Goal: Task Accomplishment & Management: Use online tool/utility

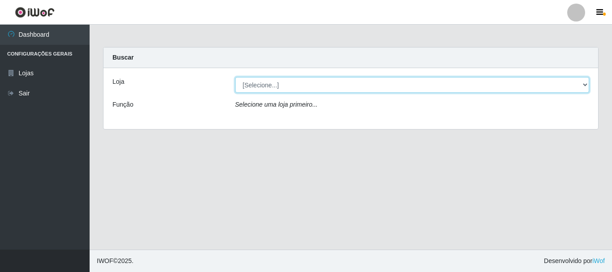
click at [257, 86] on select "[Selecione...] Nordestão - Alecrim" at bounding box center [412, 85] width 354 height 16
select select "453"
click at [235, 77] on select "[Selecione...] Nordestão - Alecrim" at bounding box center [412, 85] width 354 height 16
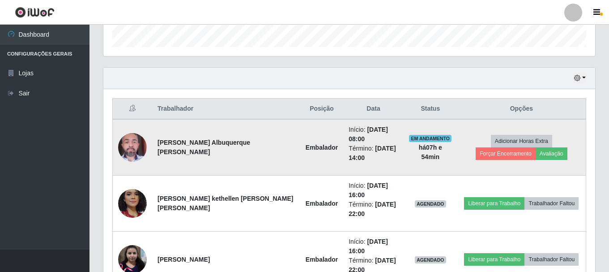
scroll to position [331, 0]
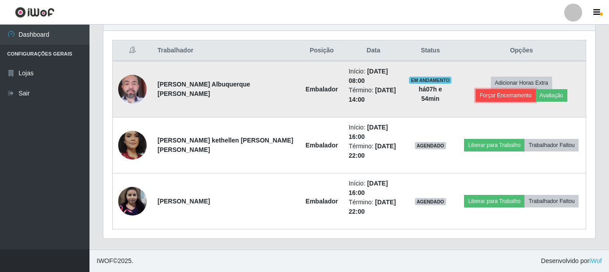
click at [536, 89] on button "Forçar Encerramento" at bounding box center [506, 95] width 60 height 13
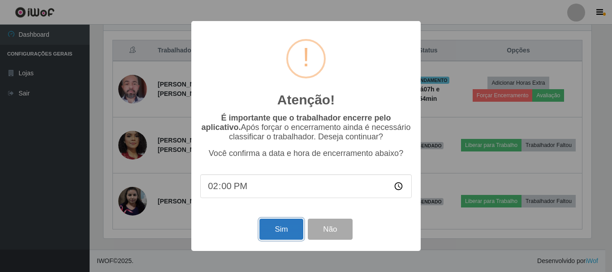
click at [282, 229] on button "Sim" at bounding box center [280, 229] width 43 height 21
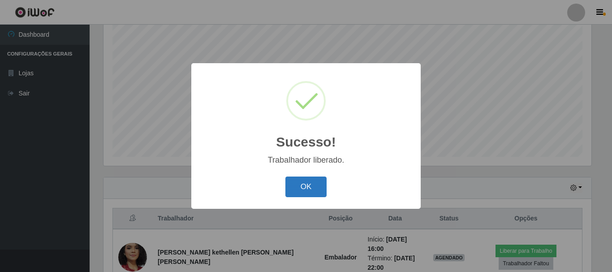
click at [320, 186] on button "OK" at bounding box center [306, 186] width 42 height 21
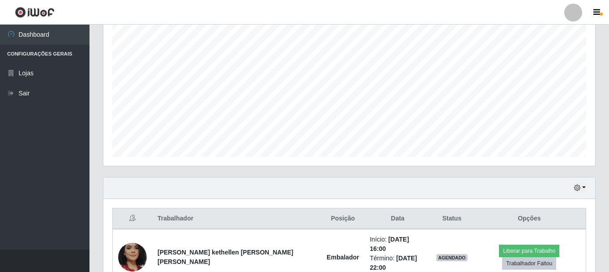
scroll to position [243, 0]
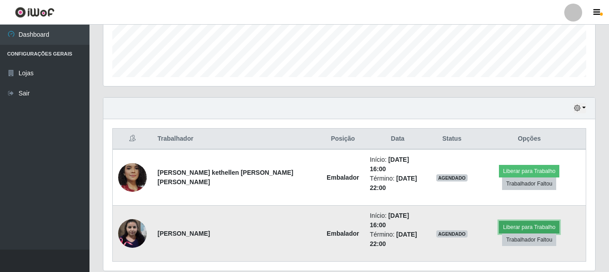
click at [499, 221] on button "Liberar para Trabalho" at bounding box center [529, 227] width 60 height 13
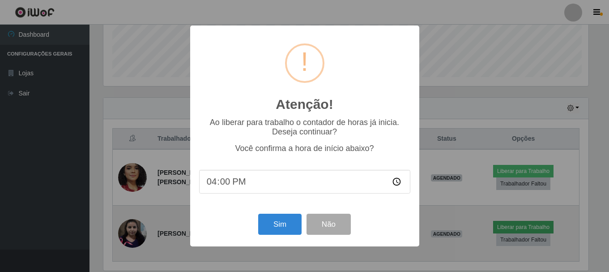
scroll to position [186, 488]
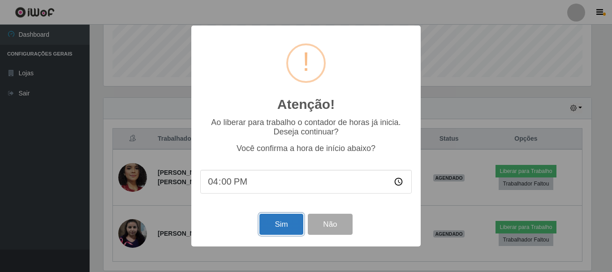
click at [276, 229] on button "Sim" at bounding box center [280, 224] width 43 height 21
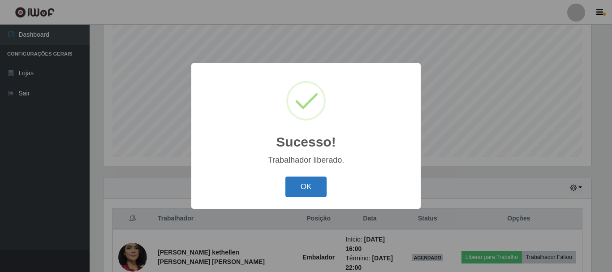
click at [310, 189] on button "OK" at bounding box center [306, 186] width 42 height 21
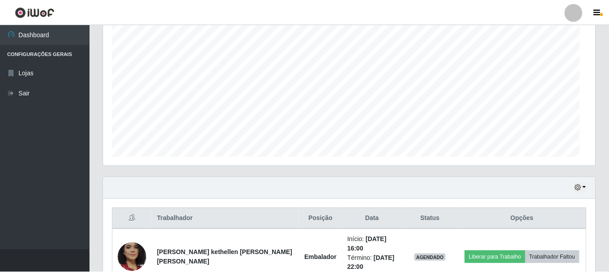
scroll to position [186, 492]
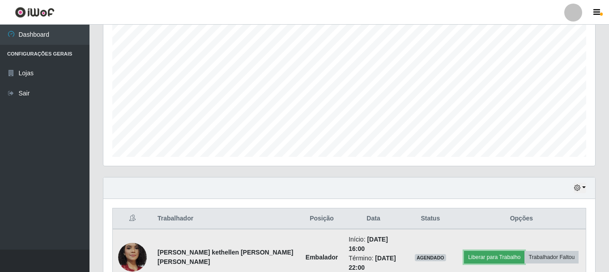
click at [492, 257] on button "Liberar para Trabalho" at bounding box center [494, 257] width 60 height 13
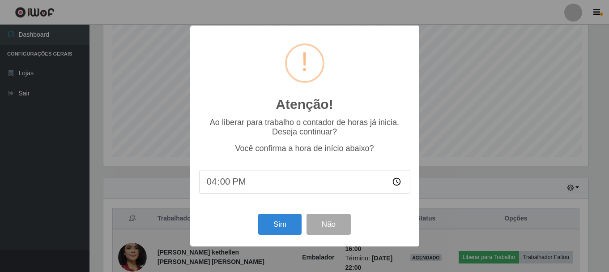
scroll to position [186, 488]
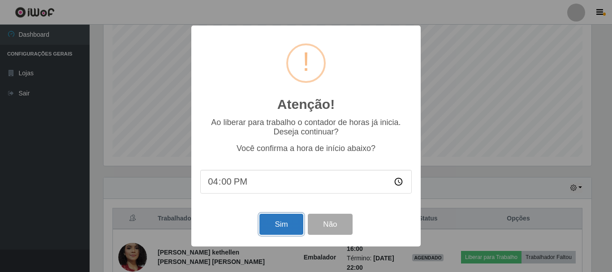
click at [276, 227] on button "Sim" at bounding box center [280, 224] width 43 height 21
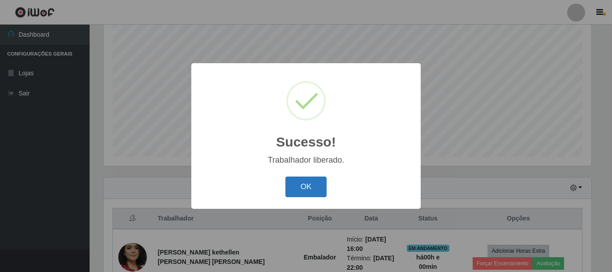
click at [296, 186] on button "OK" at bounding box center [306, 186] width 42 height 21
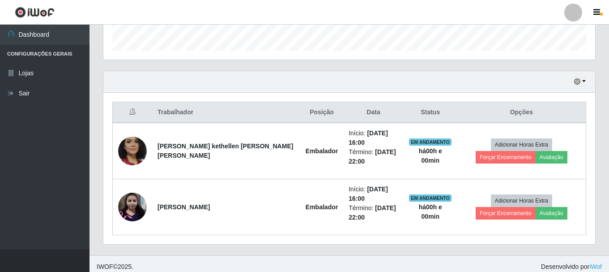
scroll to position [275, 0]
